Goal: Complete application form: Complete application form

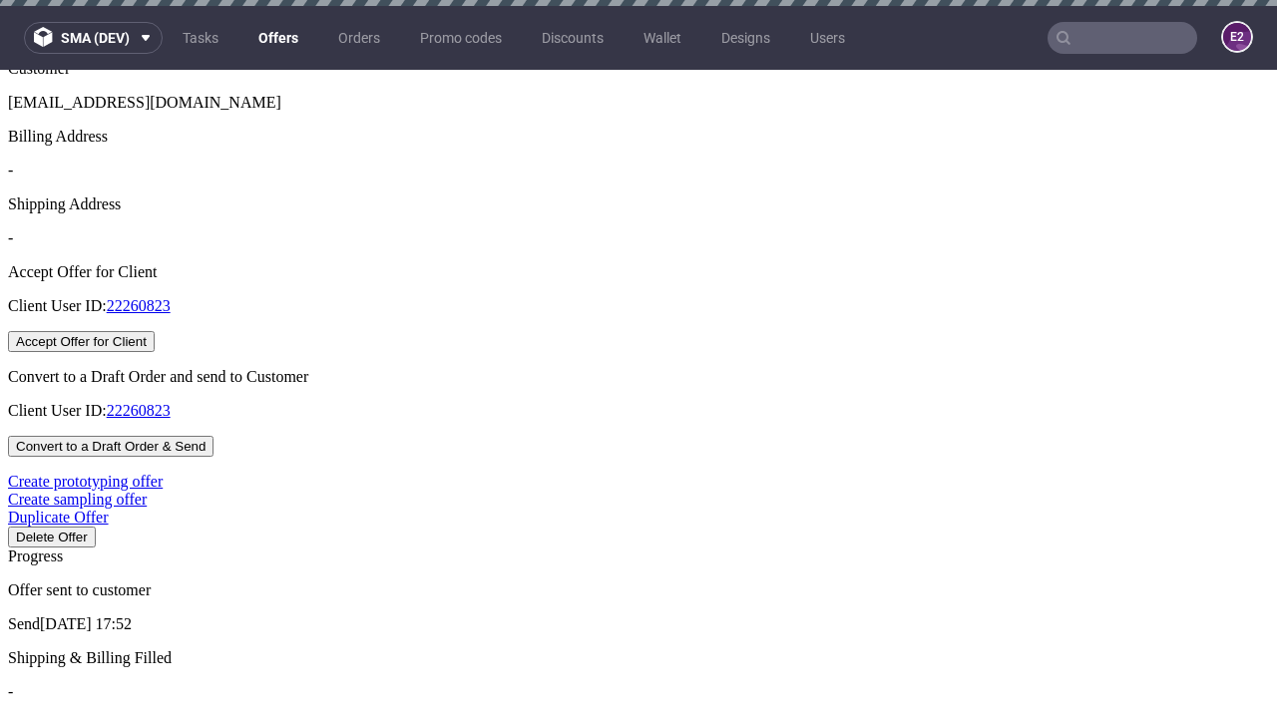
scroll to position [6, 0]
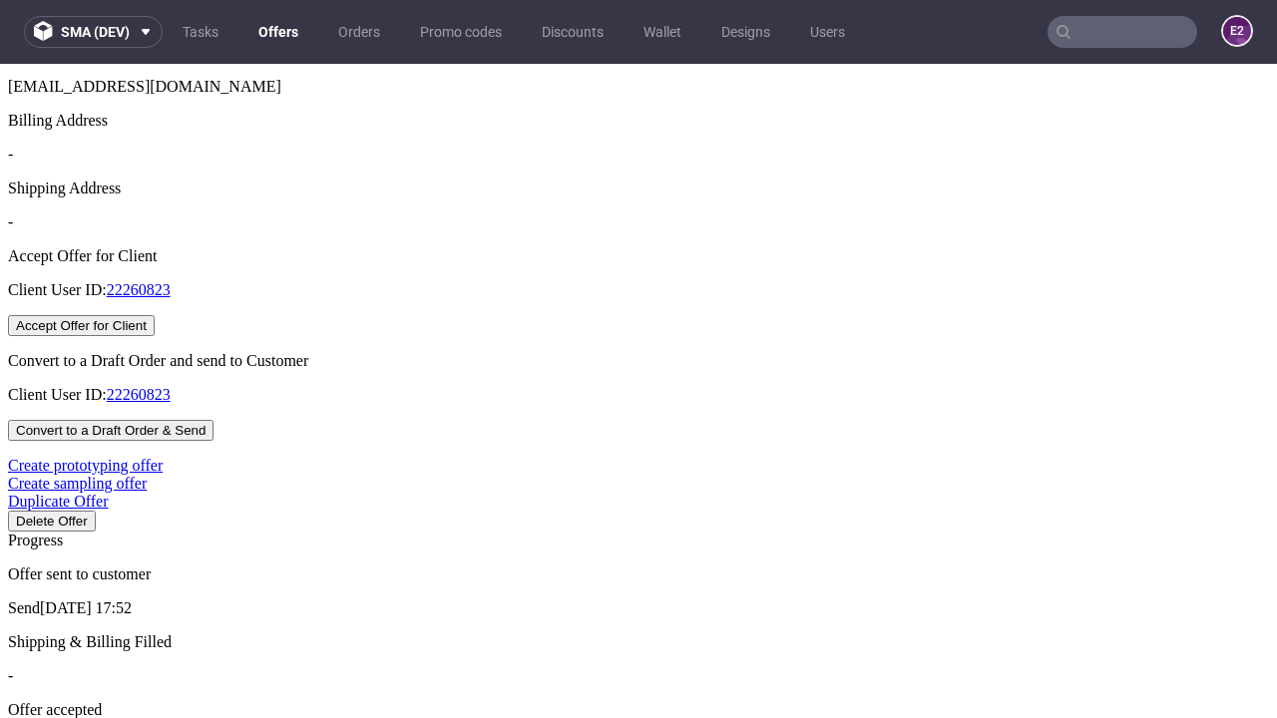
click at [155, 336] on button "Accept Offer for Client" at bounding box center [81, 325] width 147 height 21
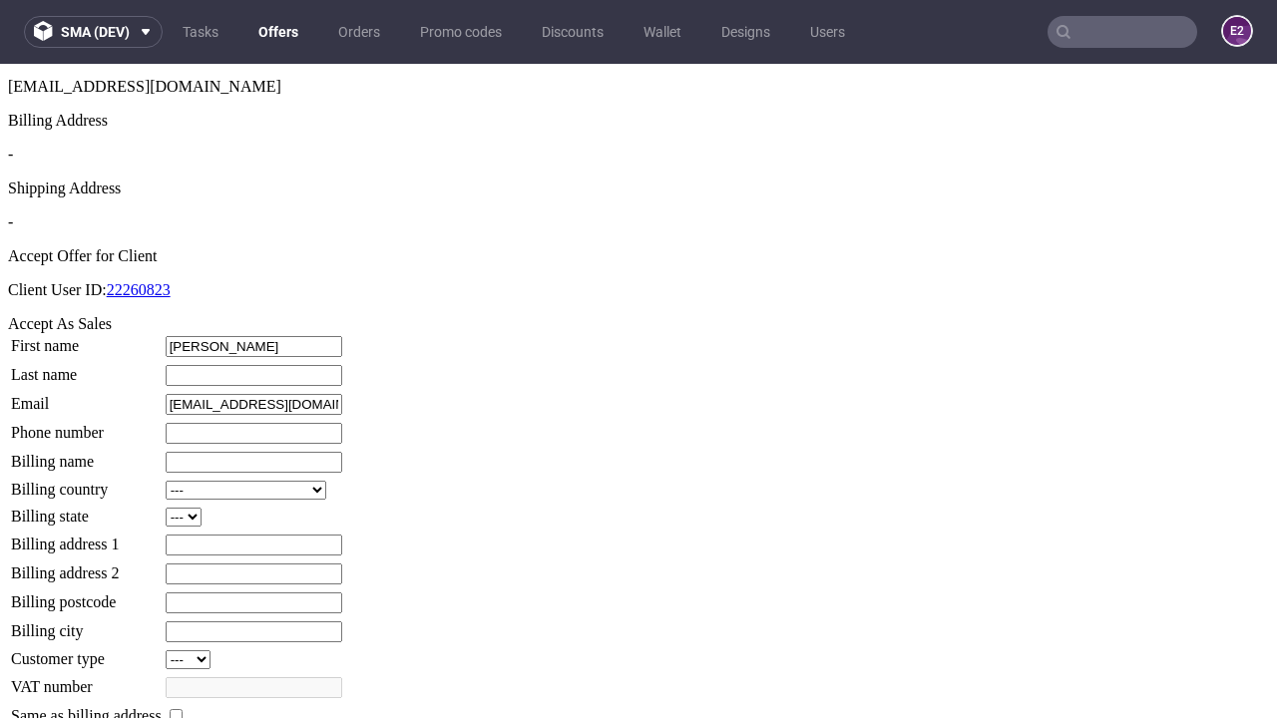
type input "[PERSON_NAME]"
type input "1509813888"
type input "Tracy60"
select select "13"
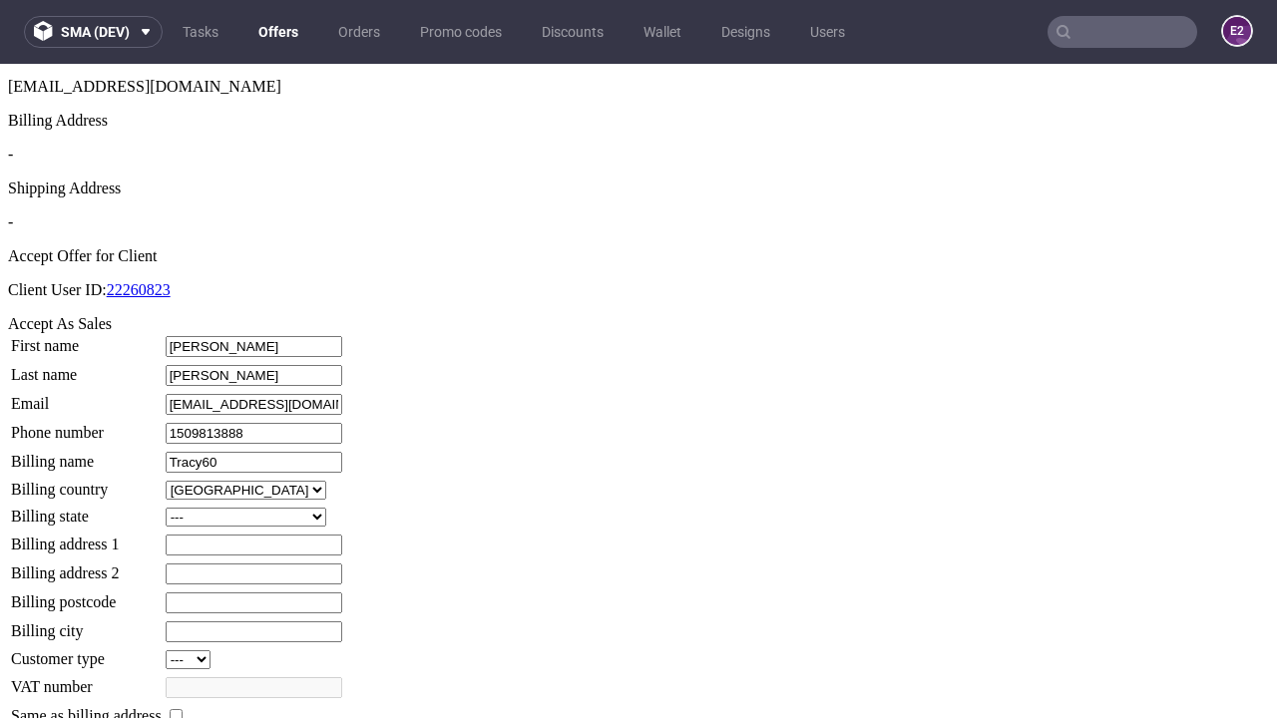
select select "132"
type input "Tracy60"
type input "665 Beer Mews"
type input "OG0 7OR"
type input "Little Mertz Park"
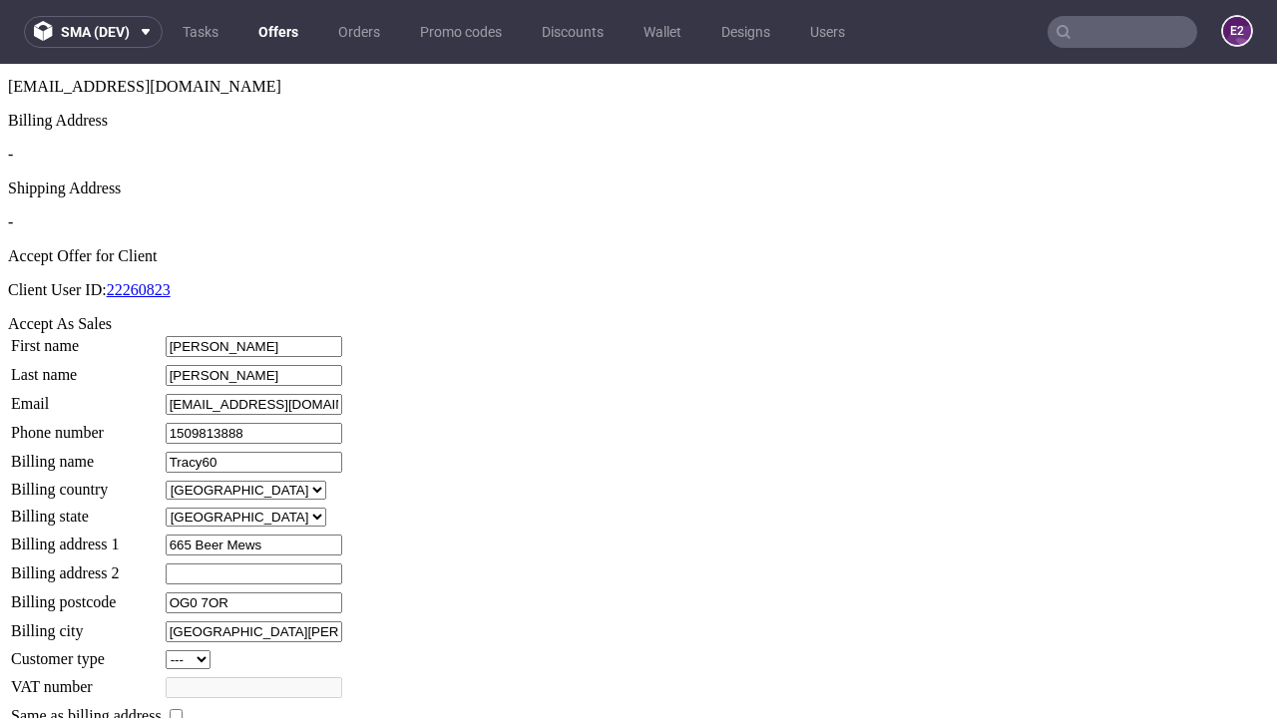
click at [183, 709] on input "checkbox" at bounding box center [176, 715] width 13 height 13
checkbox input "true"
type input "Tracy60"
select select "13"
type input "665 Beer Mews"
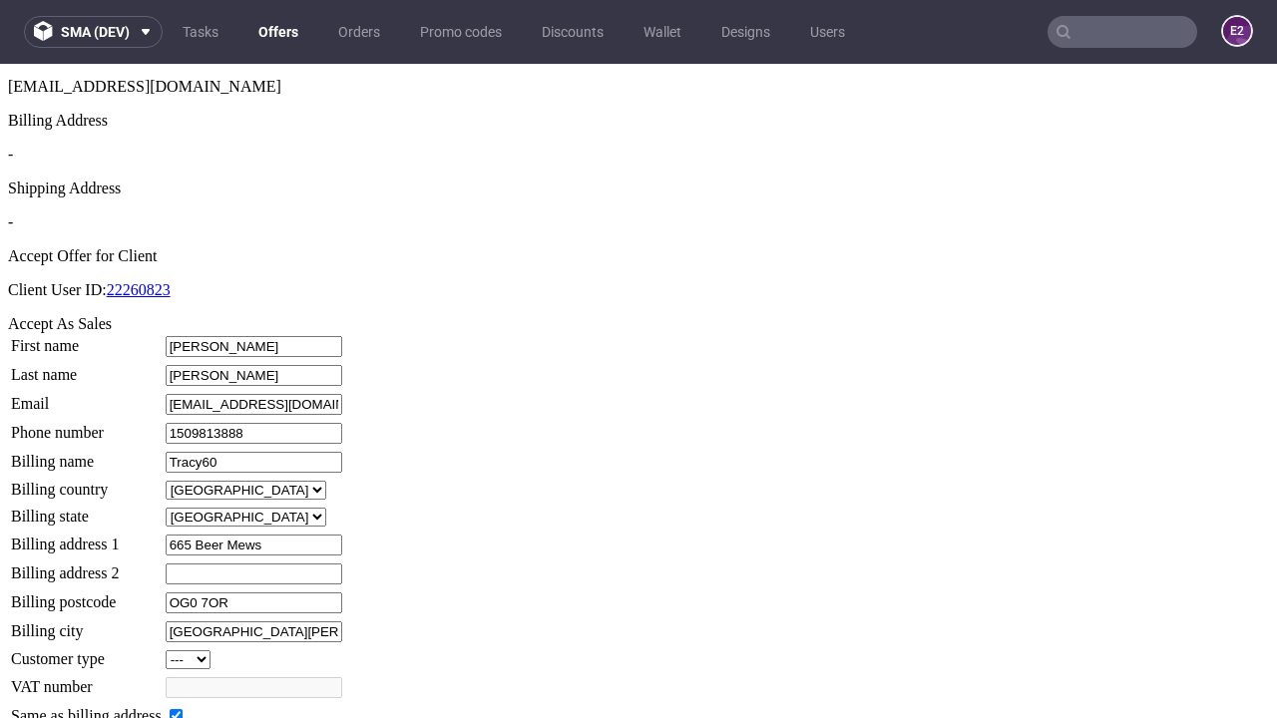
type input "OG0 7OR"
type input "Little Mertz Park"
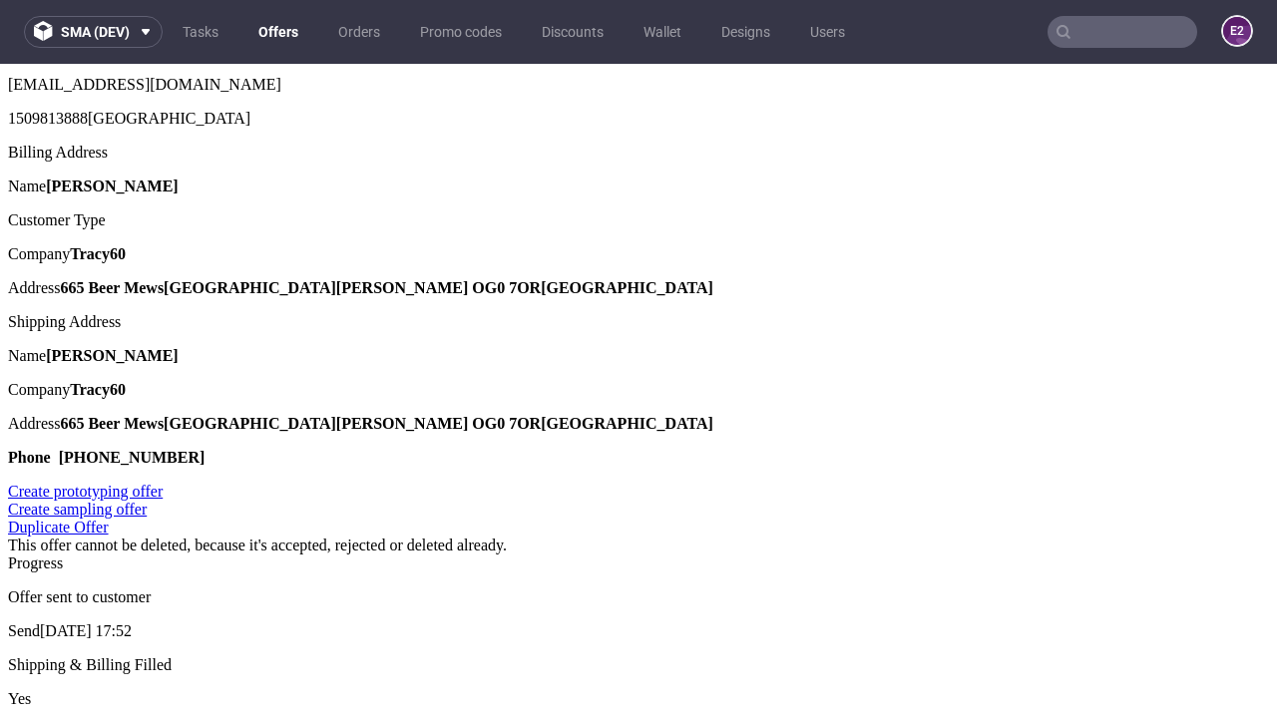
scroll to position [0, 0]
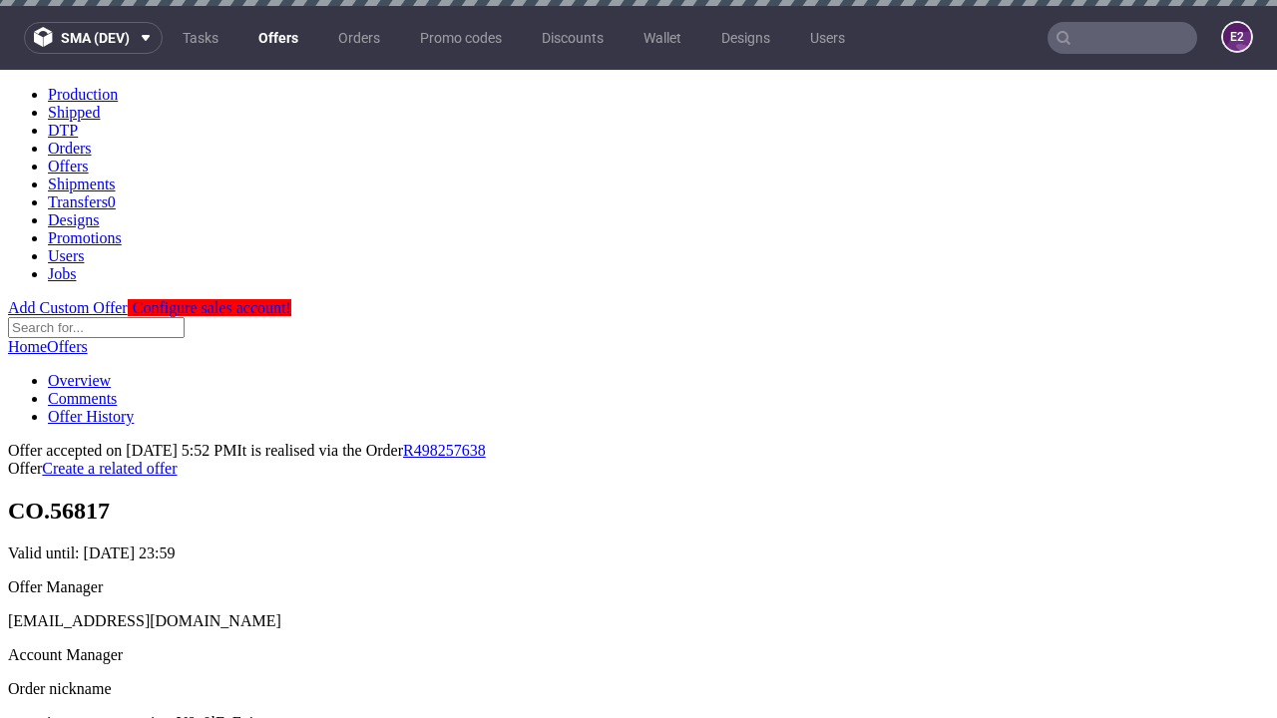
type input "[DATE]"
select select "12214305"
type input "In progress..."
